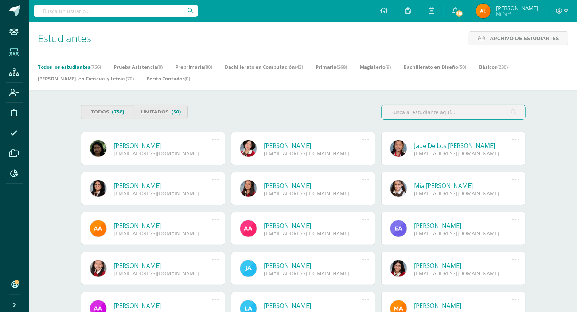
click at [90, 7] on input "text" at bounding box center [116, 11] width 164 height 12
type input "CASTILLO ARIZA"
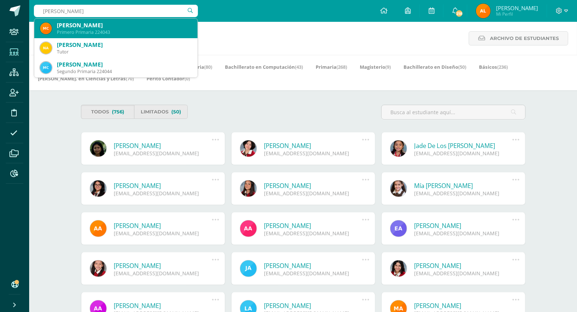
click at [133, 26] on div "Mariandreé Castillo Ariza" at bounding box center [124, 25] width 135 height 8
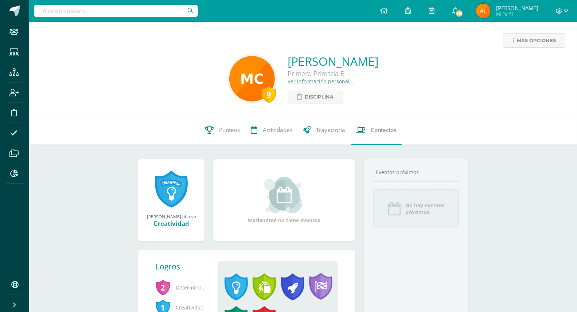
click at [374, 131] on span "Contactos" at bounding box center [383, 130] width 25 height 8
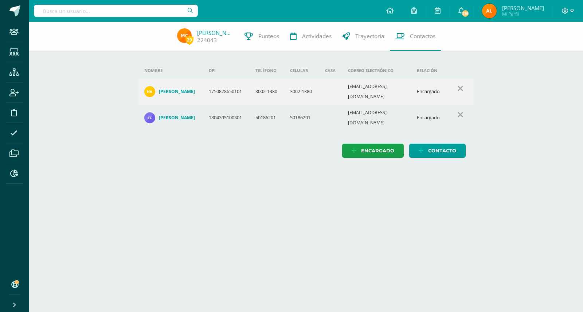
drag, startPoint x: 350, startPoint y: 88, endPoint x: 413, endPoint y: 89, distance: 63.0
click at [411, 89] on td "[EMAIL_ADDRESS][DOMAIN_NAME]" at bounding box center [376, 92] width 69 height 26
copy td "nydiaarizacastillogt@gmail.com"
click at [101, 14] on input "text" at bounding box center [116, 11] width 164 height 12
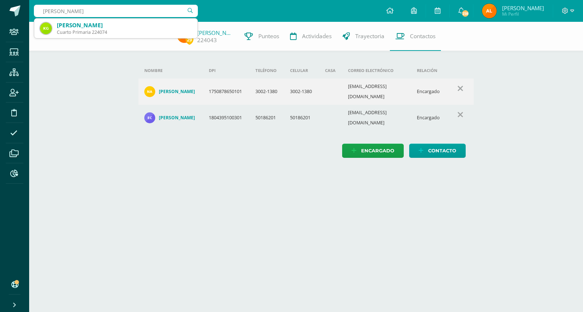
type input "KEYLA GOMEZ"
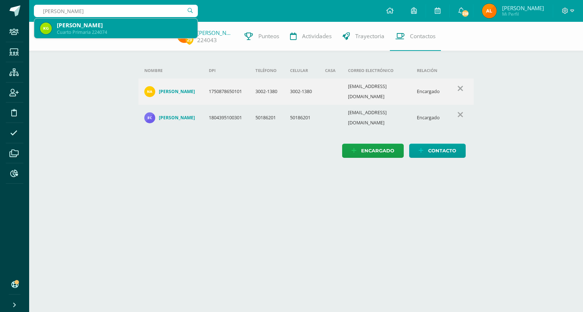
click at [82, 28] on div "[PERSON_NAME]" at bounding box center [124, 25] width 135 height 8
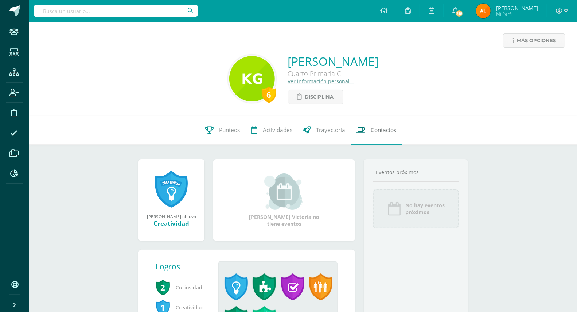
click at [384, 130] on span "Contactos" at bounding box center [383, 130] width 25 height 8
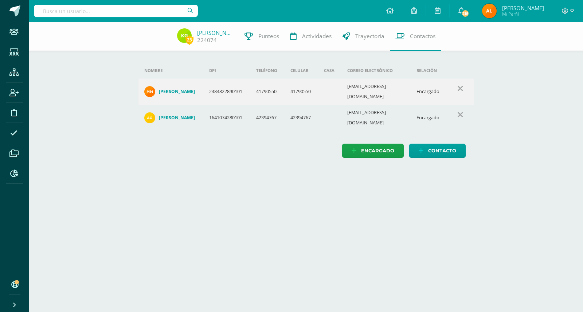
click at [109, 14] on input "text" at bounding box center [116, 11] width 164 height 12
type input "alex mendoza ruano"
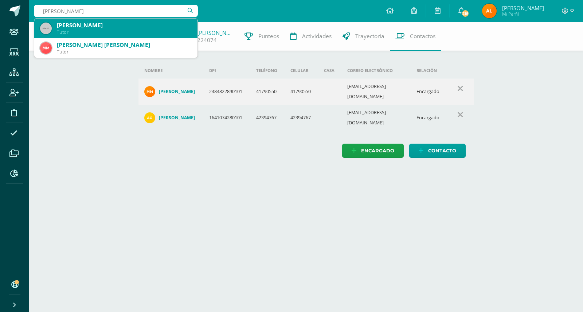
click at [95, 30] on div "Tutor" at bounding box center [124, 32] width 135 height 6
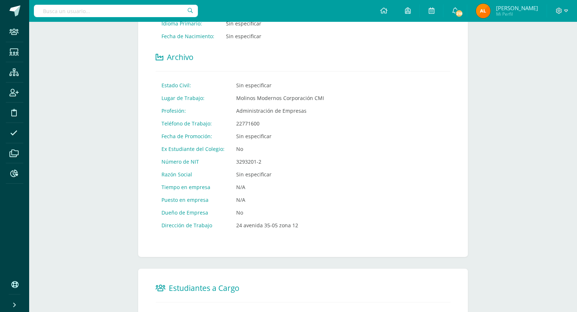
scroll to position [383, 0]
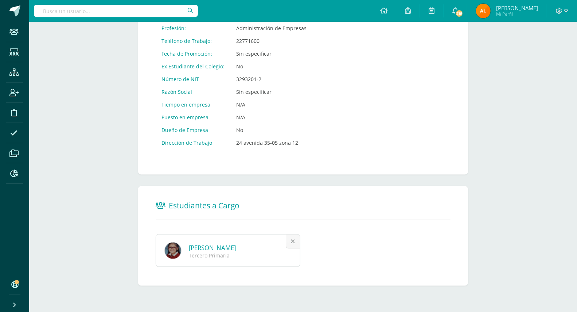
click at [236, 250] on link "Masiel Alessandra Mendoza Castillo" at bounding box center [212, 248] width 47 height 8
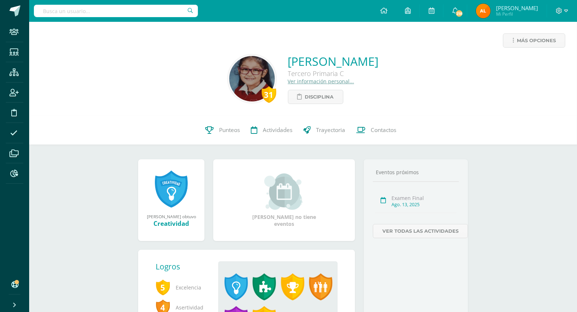
click at [288, 80] on link "Ver información personal..." at bounding box center [321, 81] width 66 height 7
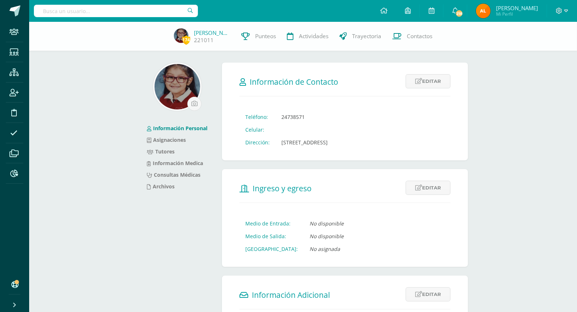
click at [80, 13] on input "text" at bounding box center [116, 11] width 164 height 12
type input "2"
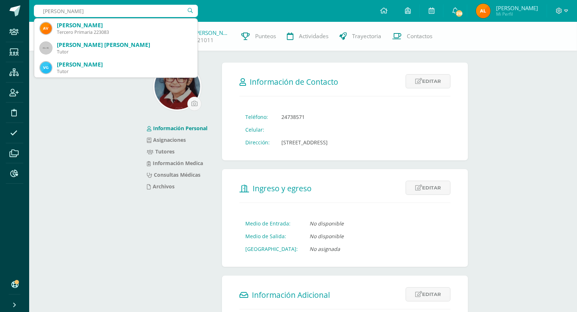
type input "[PERSON_NAME]"
